Goal: Task Accomplishment & Management: Complete application form

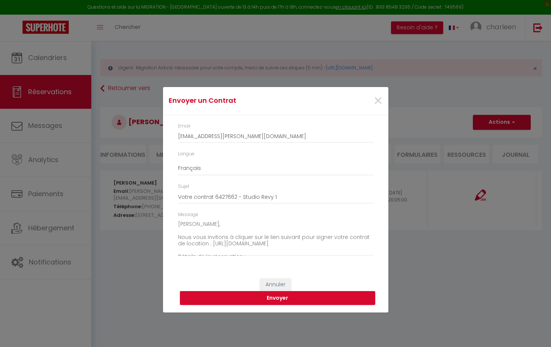
select select "fr"
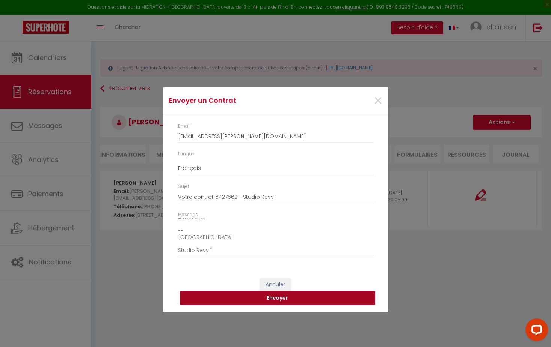
click at [283, 299] on button "Envoyer" at bounding box center [277, 298] width 195 height 14
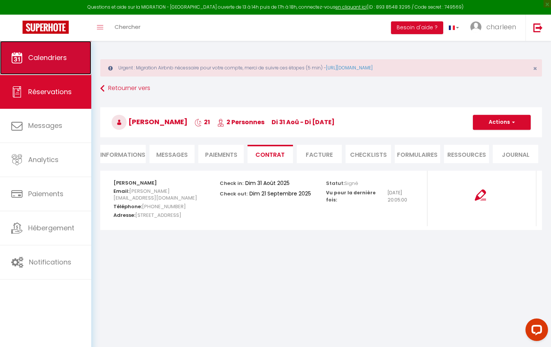
click at [55, 54] on span "Calendriers" at bounding box center [47, 57] width 39 height 9
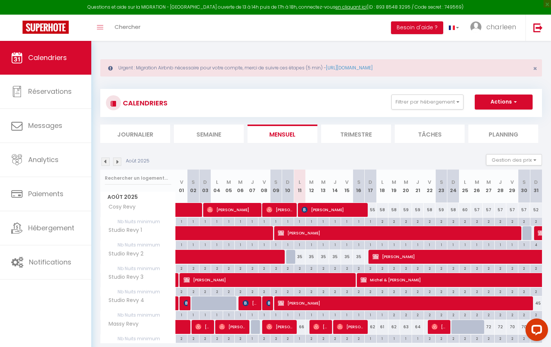
click at [455, 328] on div at bounding box center [457, 327] width 12 height 14
type input "68"
type input "Dim 24 Août 2025"
type input "Lun 25 Août 2025"
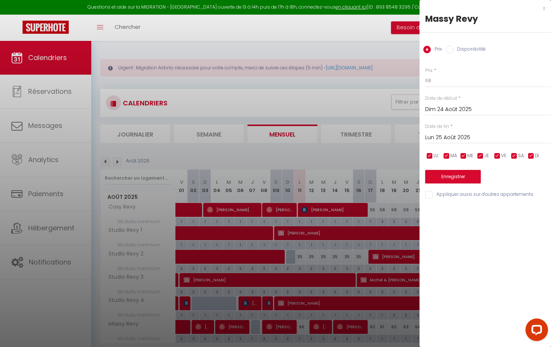
click at [471, 50] on label "Disponibilité" at bounding box center [469, 50] width 32 height 8
click at [453, 50] on input "Disponibilité" at bounding box center [450, 50] width 8 height 8
radio input "true"
radio input "false"
click at [457, 139] on input "Lun 25 Août 2025" at bounding box center [488, 139] width 126 height 10
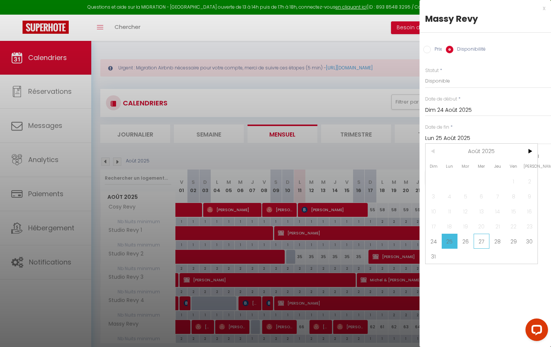
click at [482, 241] on span "27" at bounding box center [481, 241] width 16 height 15
type input "Mer 27 Août 2025"
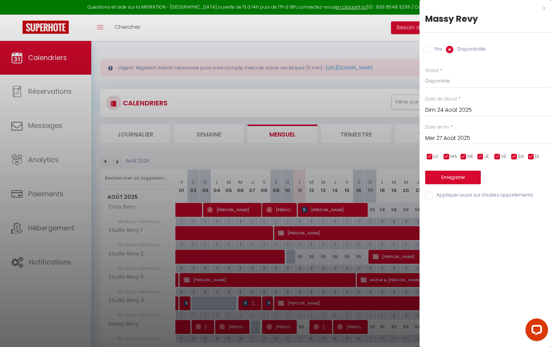
drag, startPoint x: 452, startPoint y: 186, endPoint x: 455, endPoint y: 178, distance: 8.1
click at [452, 186] on div "Prix * 68 Statut * Disponible Indisponible Date de début * Dim 24 Août 2025 < A…" at bounding box center [484, 129] width 131 height 143
click at [455, 178] on button "Enregistrer" at bounding box center [453, 178] width 56 height 14
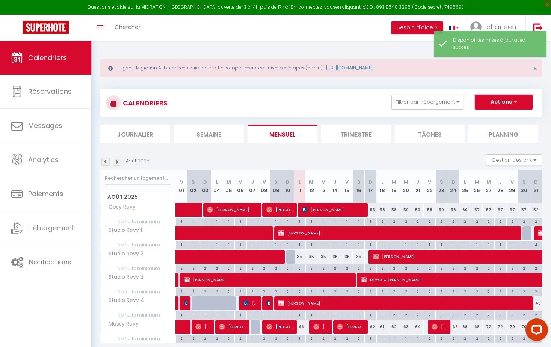
click at [490, 102] on button "Actions" at bounding box center [504, 102] width 58 height 15
click at [481, 121] on link "Nouvelle réservation" at bounding box center [495, 119] width 65 height 11
select select
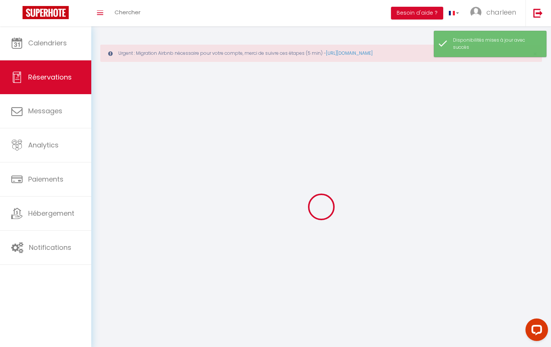
select select
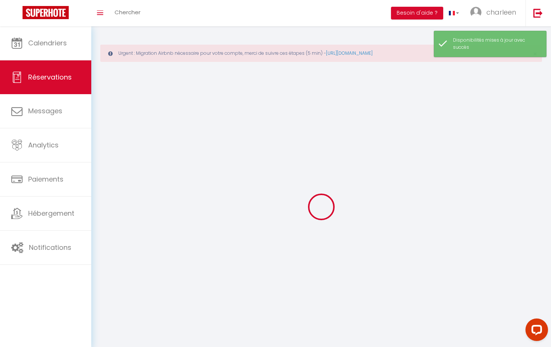
select select
checkbox input "false"
select select
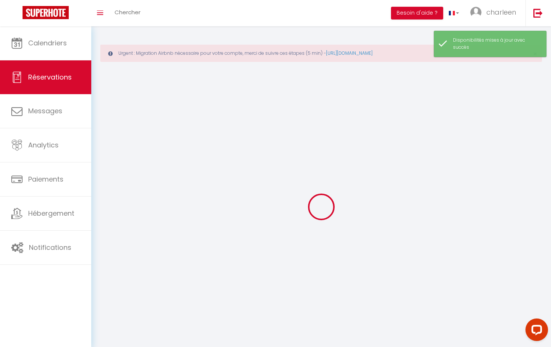
select select
checkbox input "false"
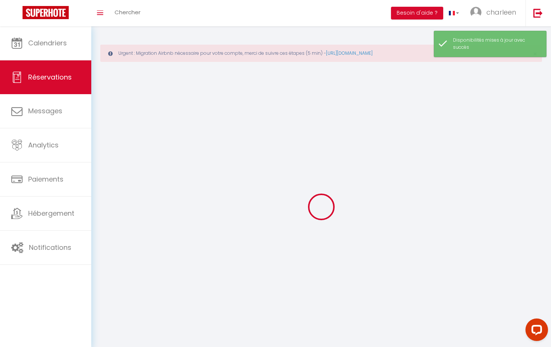
select select
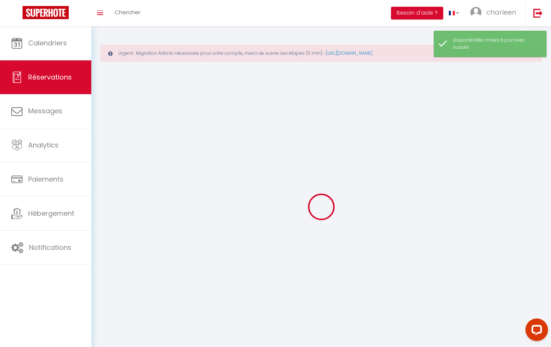
checkbox input "false"
select select
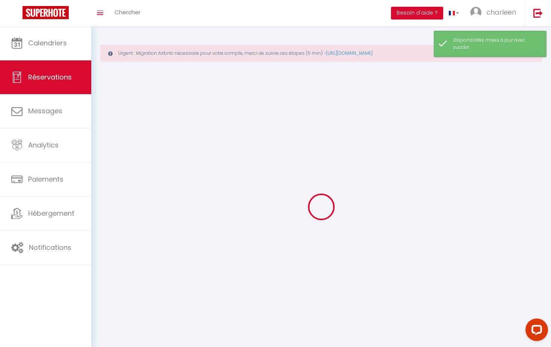
select select
checkbox input "false"
select select
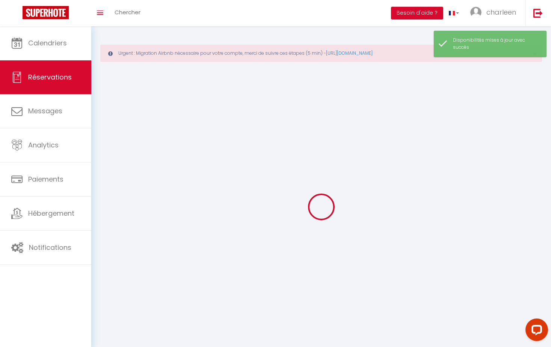
checkbox input "false"
select select
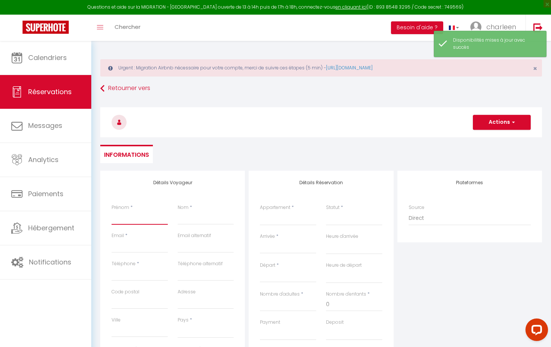
click at [115, 222] on input "Prénom" at bounding box center [140, 218] width 56 height 14
type input "M"
select select
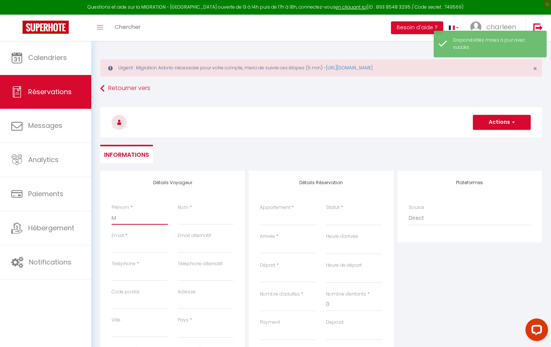
select select
checkbox input "false"
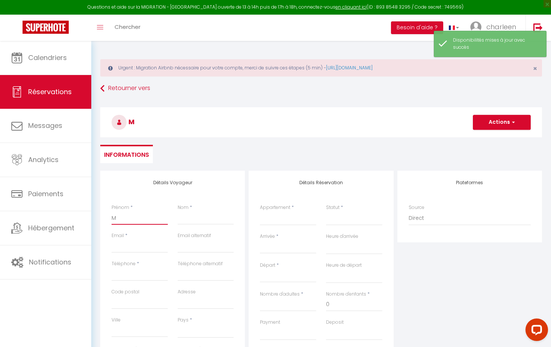
type input "Mo"
select select
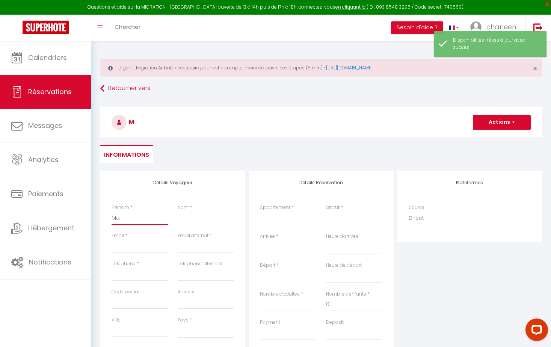
select select
checkbox input "false"
type input "Moi"
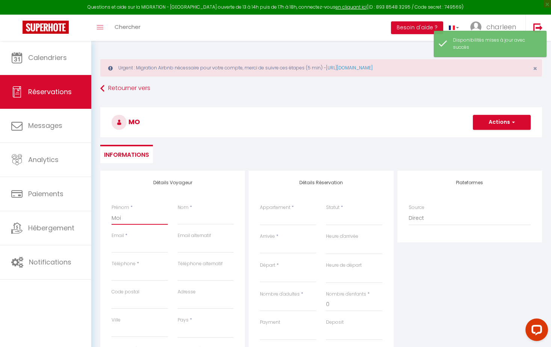
select select
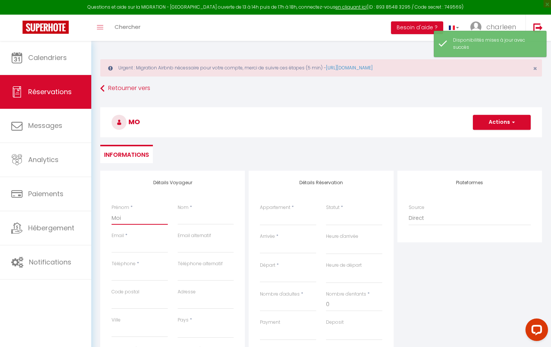
select select
checkbox input "false"
type input "Mois"
select select
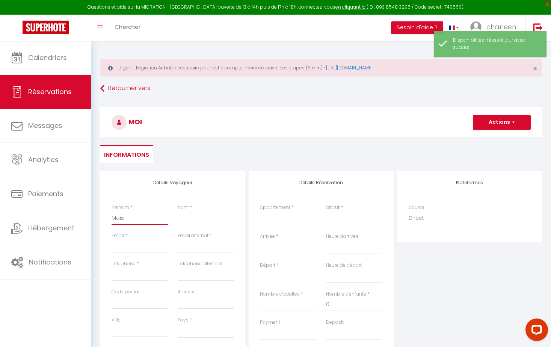
select select
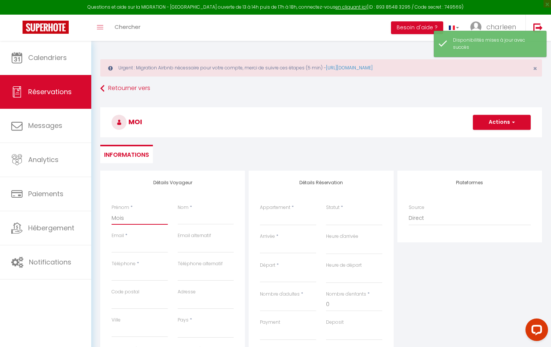
select select
checkbox input "false"
type input "[PERSON_NAME]"
select select
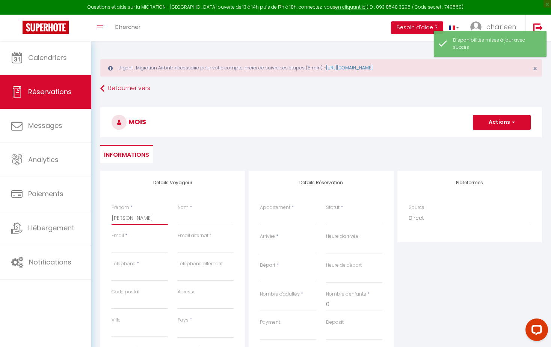
select select
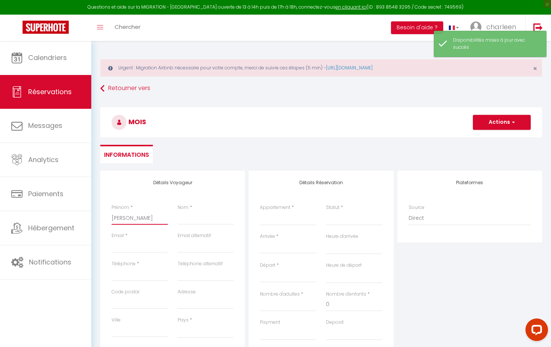
checkbox input "false"
type input "[PERSON_NAME]"
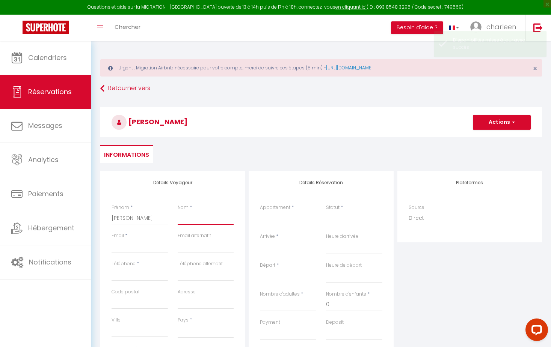
type input "K"
select select
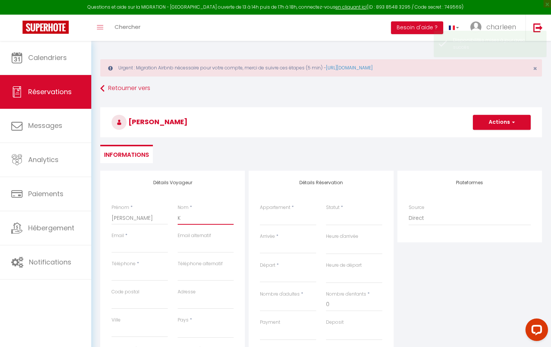
select select
checkbox input "false"
type input "Ka"
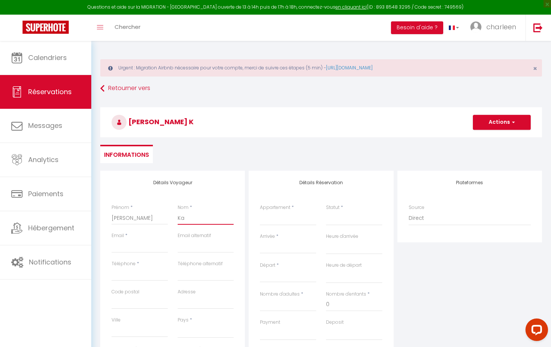
select select
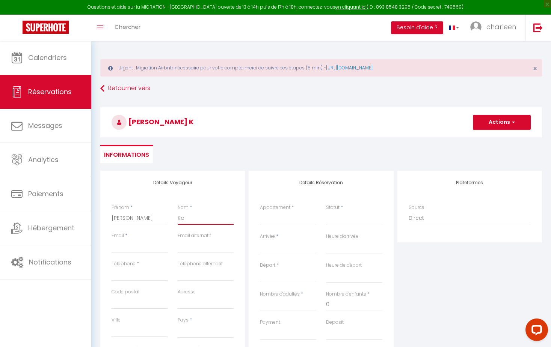
select select
checkbox input "false"
type input "Kab"
select select
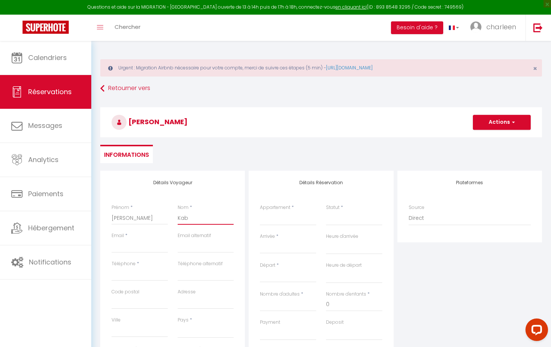
select select
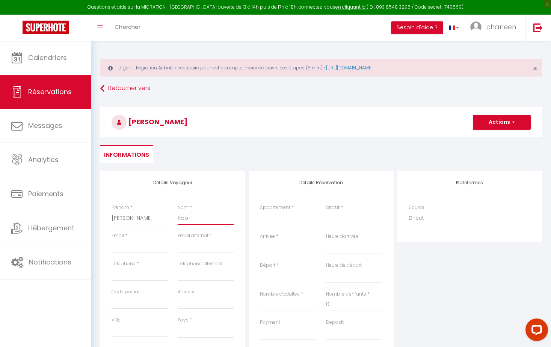
select select
checkbox input "false"
type input "Kabo"
select select
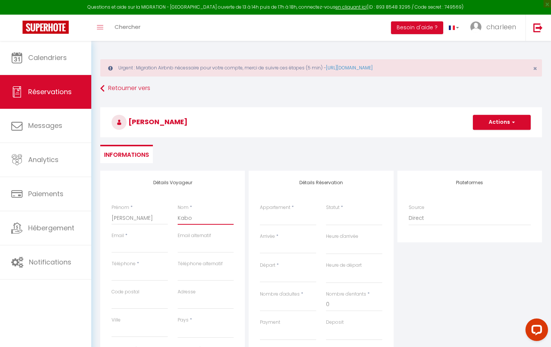
select select
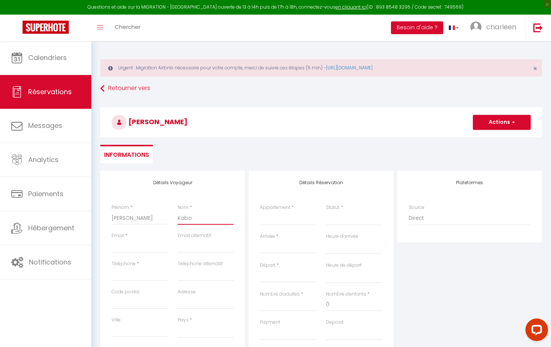
checkbox input "false"
type input "Kabon"
select select
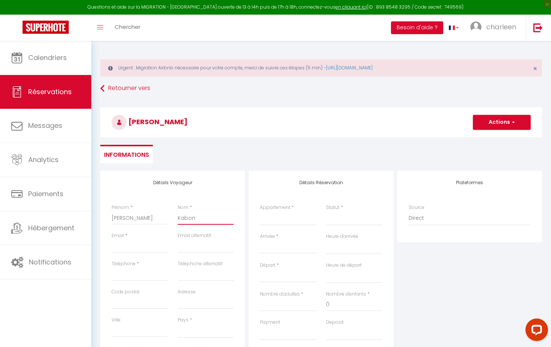
select select
checkbox input "false"
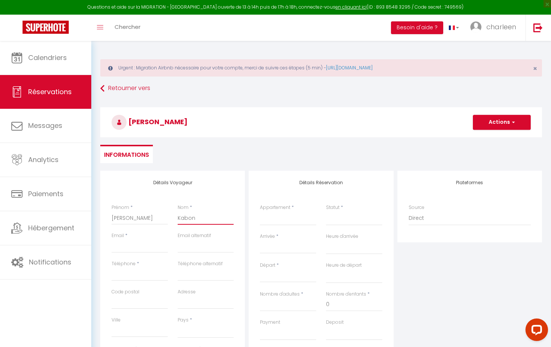
type input "Kabong"
select select
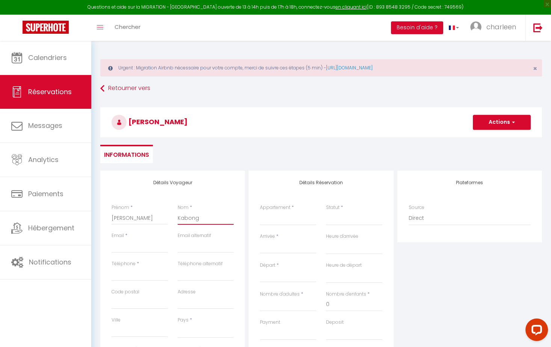
select select
checkbox input "false"
type input "Kabongo"
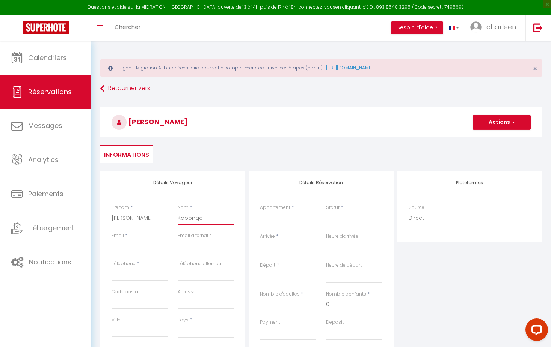
select select
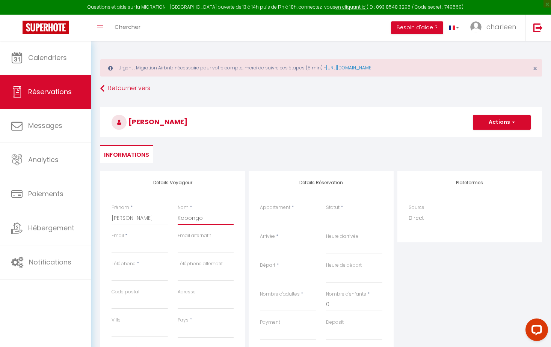
select select
checkbox input "false"
type input "Kabongo"
type input "c"
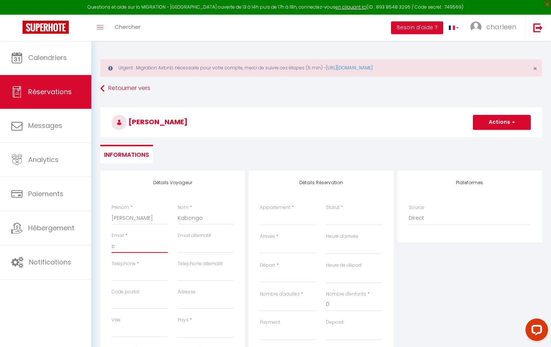
select select
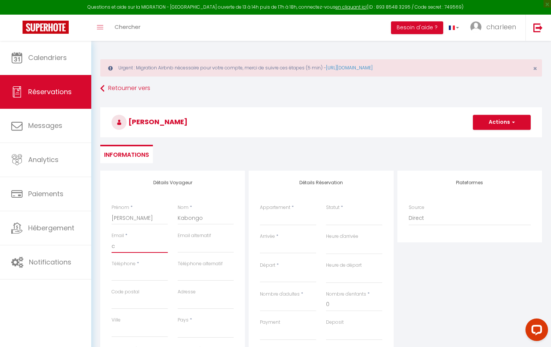
select select
checkbox input "false"
type input "ch"
select select
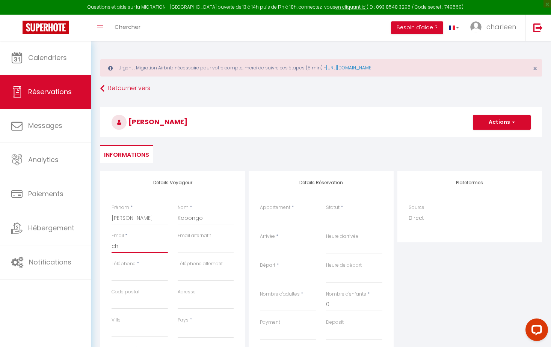
select select
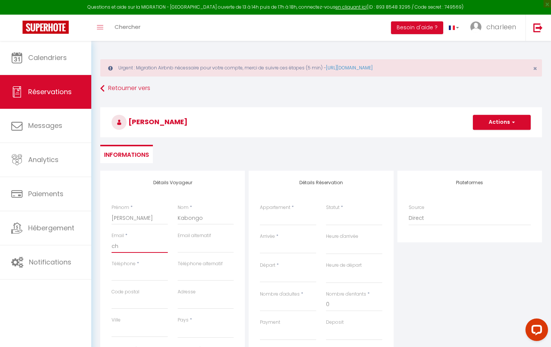
select select
checkbox input "false"
type input "cha"
select select
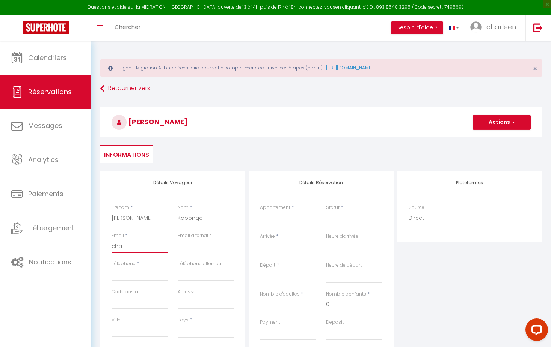
select select
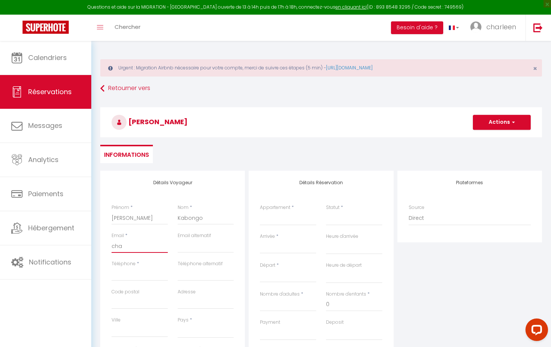
checkbox input "false"
type input "char"
select select
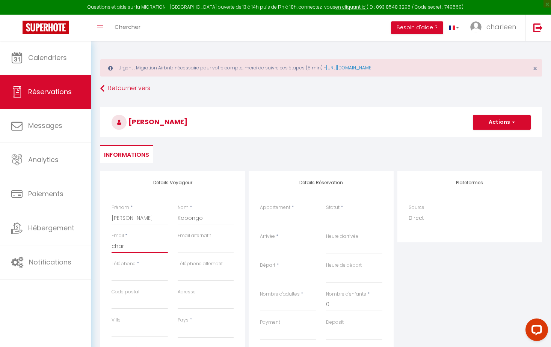
select select
checkbox input "false"
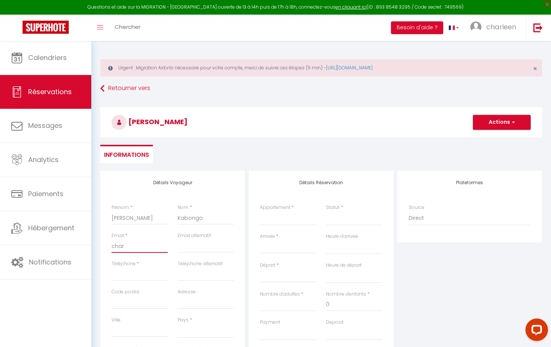
type input "charl"
select select
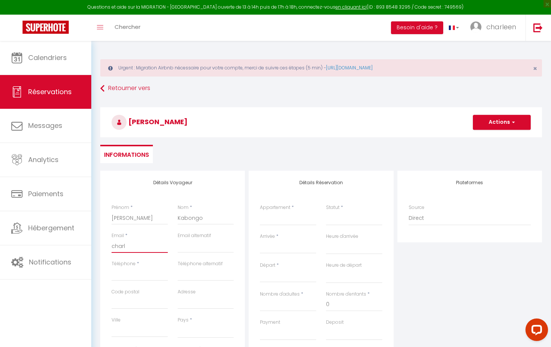
select select
checkbox input "false"
click at [152, 274] on input "Téléphone" at bounding box center [140, 275] width 56 height 14
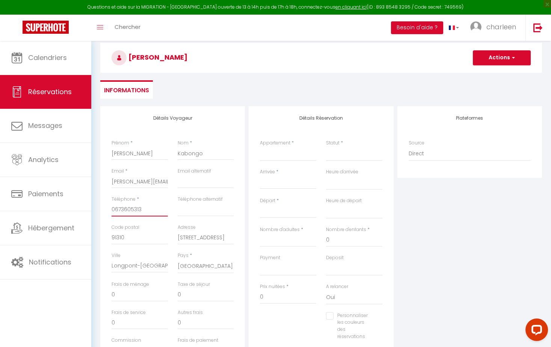
scroll to position [68, 0]
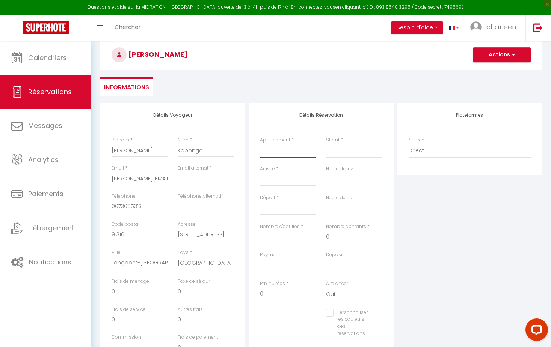
click at [278, 153] on select "Studio Revy 1 Massy Revy Cosy Revy Studio Revy 4 Studio Revy 2 Studio Revy 3" at bounding box center [288, 151] width 56 height 14
click at [339, 149] on select "Confirmé Non Confirmé [PERSON_NAME] par le voyageur No Show Request" at bounding box center [354, 151] width 56 height 14
click at [341, 149] on select "Confirmé Non Confirmé [PERSON_NAME] par le voyageur No Show Request" at bounding box center [354, 151] width 56 height 14
click at [291, 179] on input "Arrivée" at bounding box center [288, 180] width 56 height 10
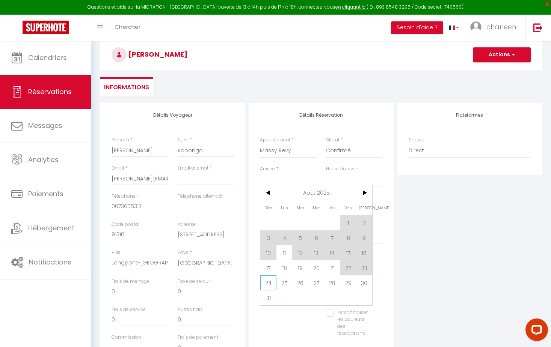
click at [270, 284] on span "24" at bounding box center [268, 283] width 16 height 15
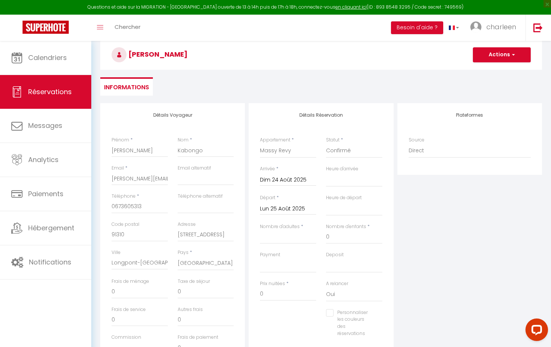
click at [286, 208] on input "Lun 25 Août 2025" at bounding box center [288, 209] width 56 height 10
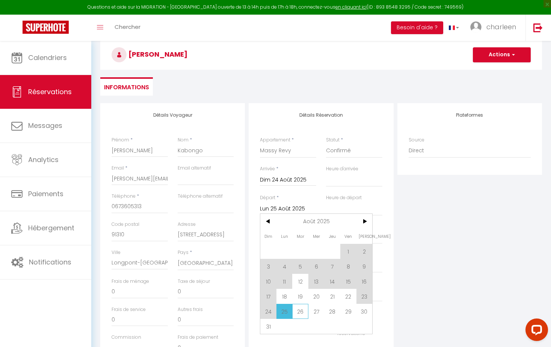
click at [302, 311] on span "26" at bounding box center [300, 311] width 16 height 15
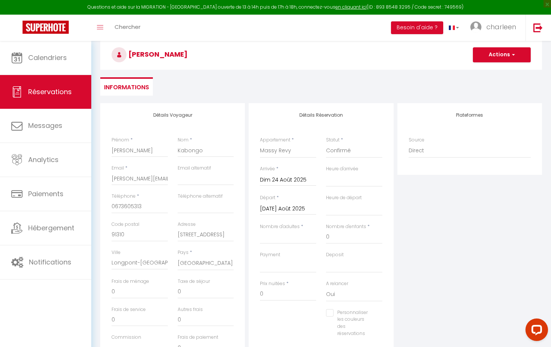
scroll to position [64, 0]
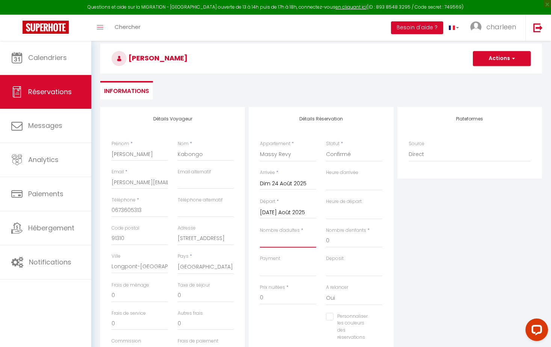
click at [269, 243] on input "Nombre d'adultes" at bounding box center [288, 241] width 56 height 14
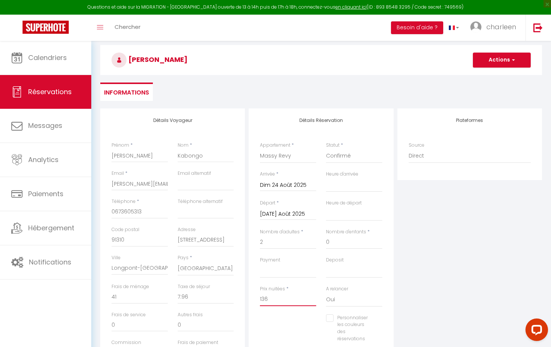
drag, startPoint x: 272, startPoint y: 300, endPoint x: 259, endPoint y: 299, distance: 13.5
click at [259, 299] on div "Prix nuitées * 136" at bounding box center [288, 300] width 66 height 29
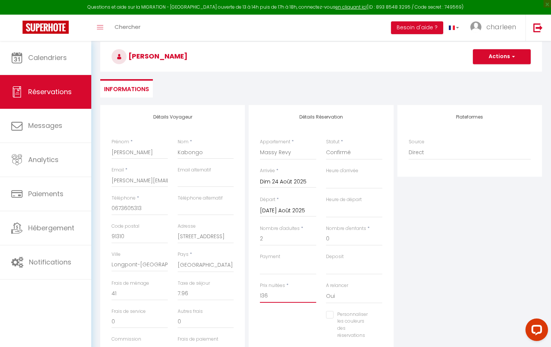
scroll to position [66, 0]
drag, startPoint x: 120, startPoint y: 296, endPoint x: 100, endPoint y: 291, distance: 20.5
click at [100, 291] on div "Détails Voyageur Prénom * [PERSON_NAME] Nom * Kabongo Email * [PERSON_NAME][EMA…" at bounding box center [172, 239] width 145 height 268
click at [463, 295] on div "Plateformes Source Direct [DOMAIN_NAME] [DOMAIN_NAME] Chalet montagne Expedia G…" at bounding box center [469, 239] width 148 height 268
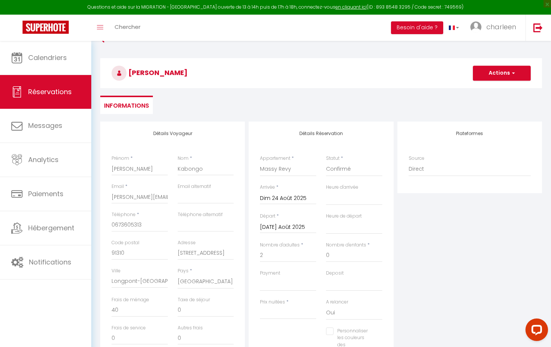
scroll to position [0, 0]
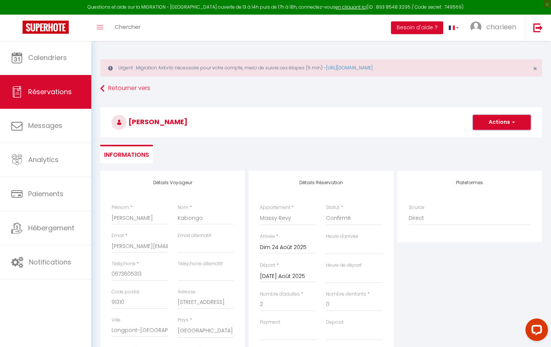
click at [495, 121] on button "Actions" at bounding box center [502, 122] width 58 height 15
click at [490, 137] on link "Enregistrer" at bounding box center [493, 139] width 59 height 10
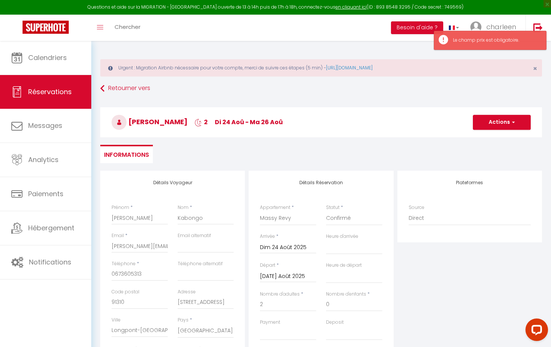
scroll to position [75, 0]
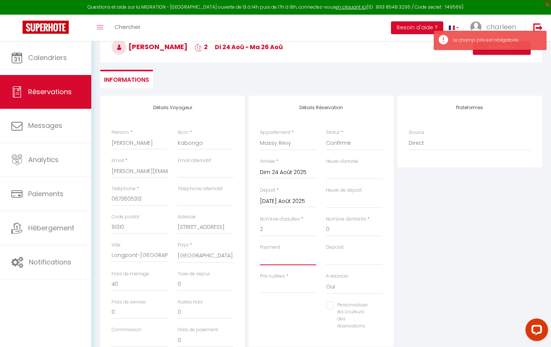
click at [275, 259] on select "OK KO" at bounding box center [288, 258] width 56 height 14
click at [278, 288] on input "Prix nuitées" at bounding box center [288, 287] width 56 height 14
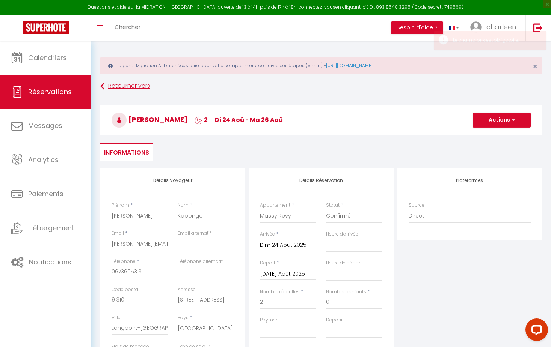
scroll to position [0, 0]
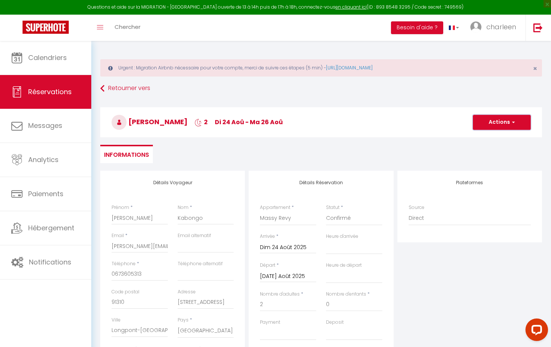
click at [492, 125] on button "Actions" at bounding box center [502, 122] width 58 height 15
click at [485, 140] on link "Enregistrer" at bounding box center [493, 139] width 59 height 10
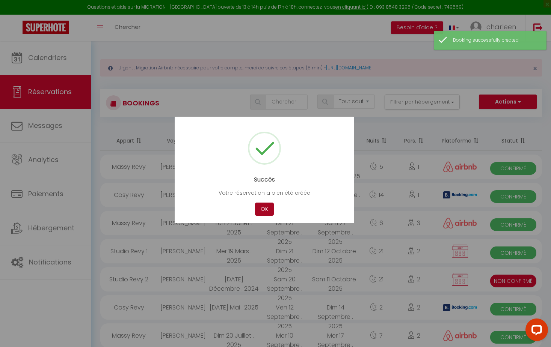
click at [261, 210] on button "OK" at bounding box center [264, 209] width 19 height 13
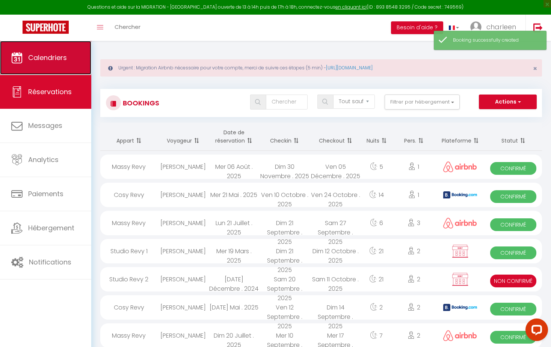
click at [57, 60] on span "Calendriers" at bounding box center [47, 57] width 39 height 9
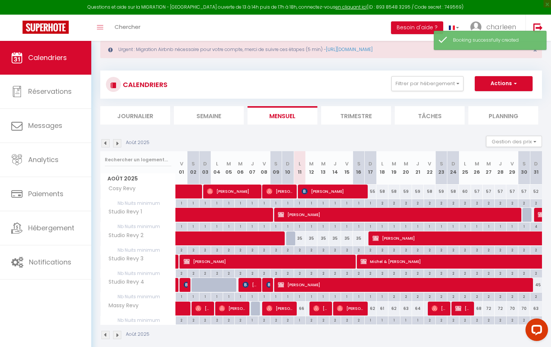
scroll to position [41, 0]
